Goal: Transaction & Acquisition: Purchase product/service

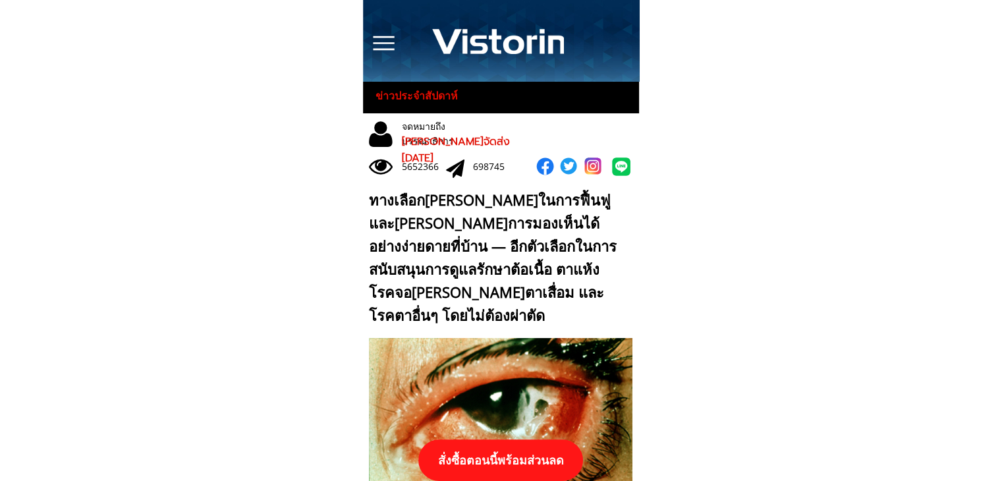
click at [536, 466] on p "สั่งซื้อตอนนี้พร้อมส่วนลด" at bounding box center [500, 460] width 165 height 42
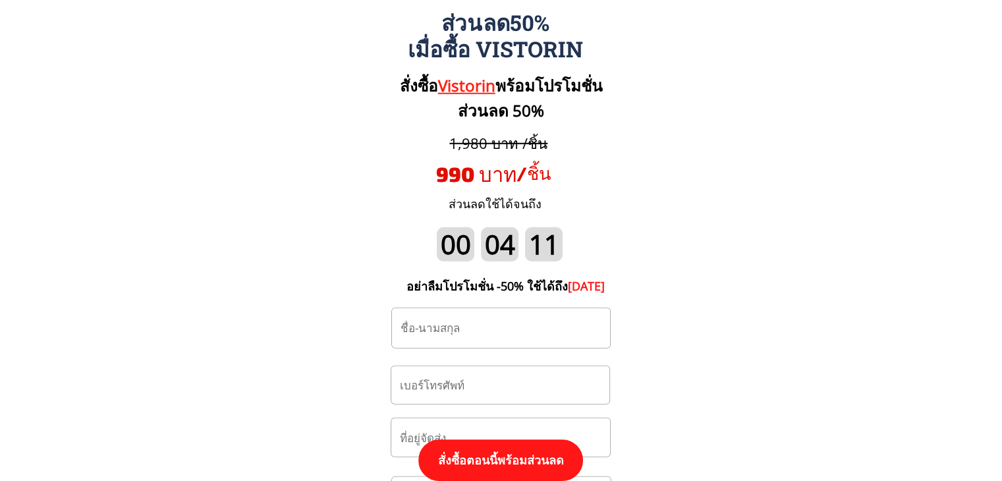
scroll to position [13747, 0]
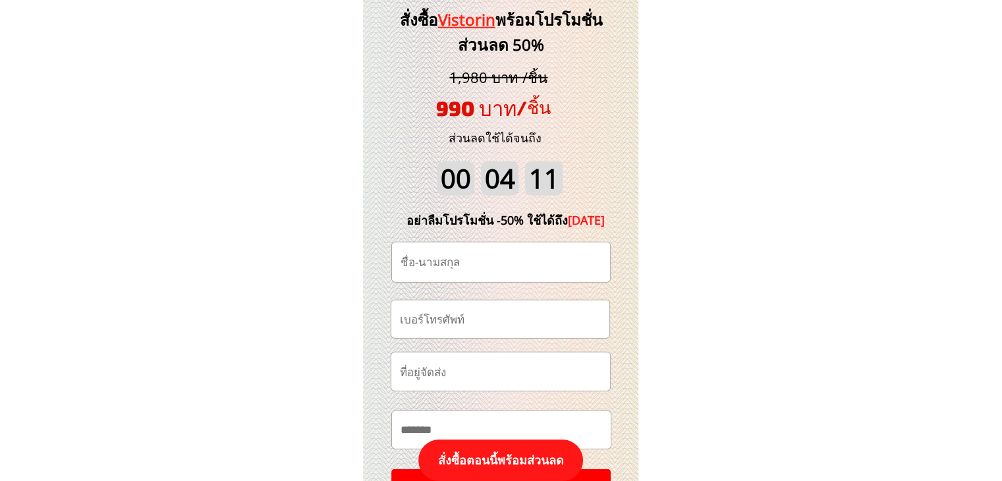
click at [489, 334] on input "tel" at bounding box center [501, 319] width 208 height 38
paste input "0980534628"
type input "0980534628"
click at [512, 264] on input "text" at bounding box center [501, 262] width 208 height 40
paste input "พลอยริน [PERSON_NAME]"
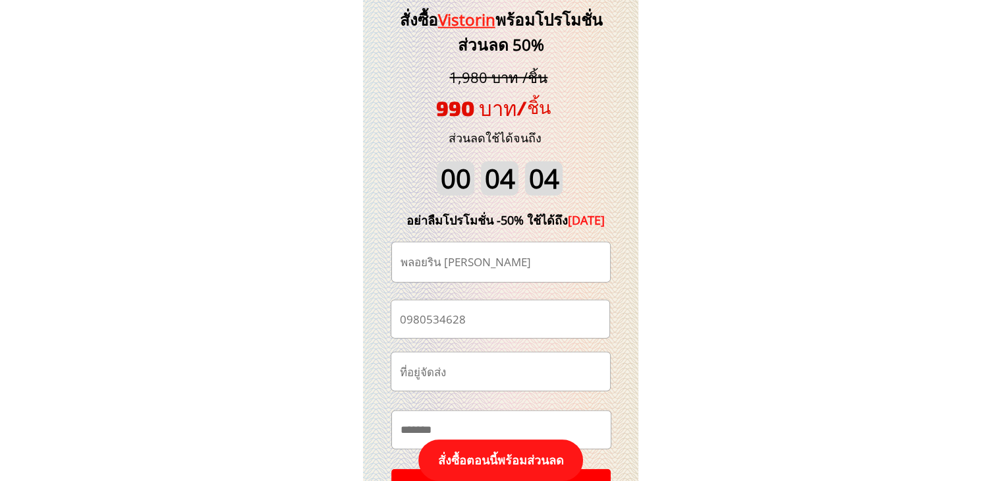
type input "พลอยริน [PERSON_NAME]"
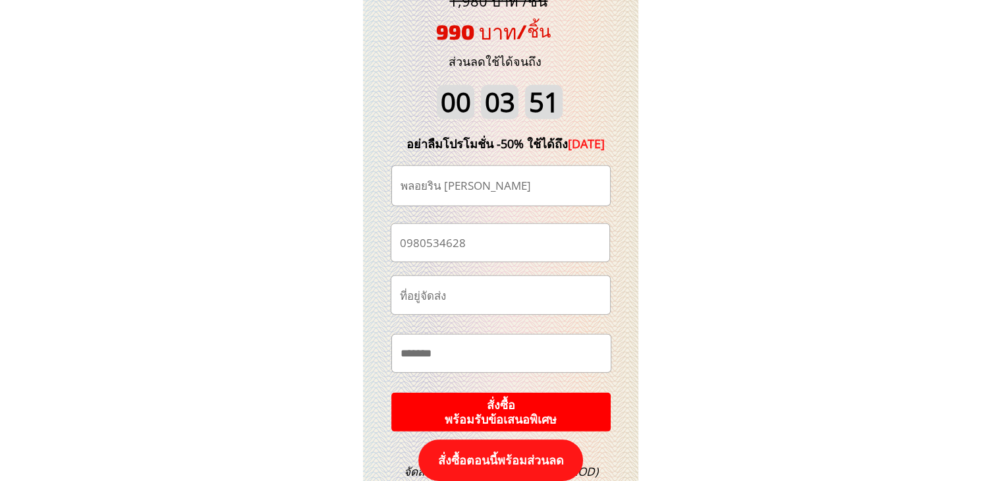
scroll to position [13878, 0]
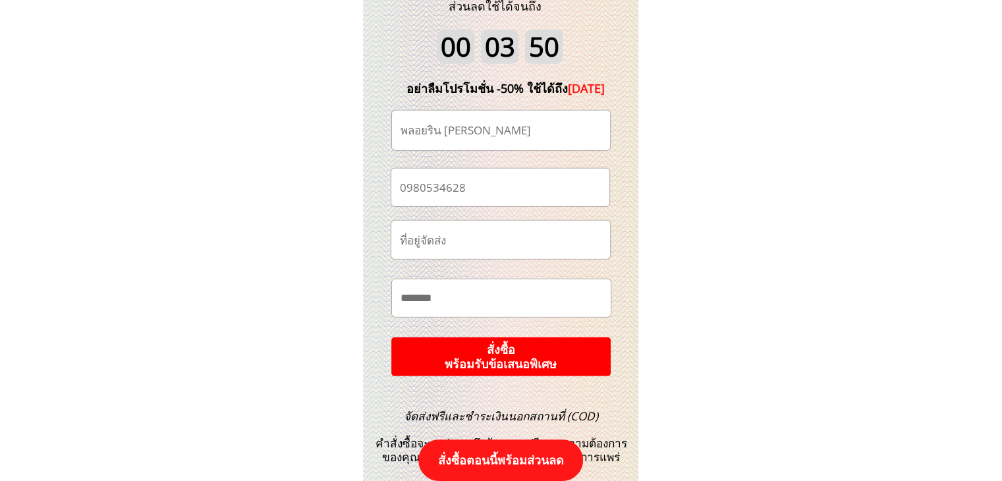
click at [566, 356] on p "สั่งซื้อ พร้อมรับข้อเสนอพิเศษ" at bounding box center [501, 357] width 228 height 40
